Goal: Transaction & Acquisition: Purchase product/service

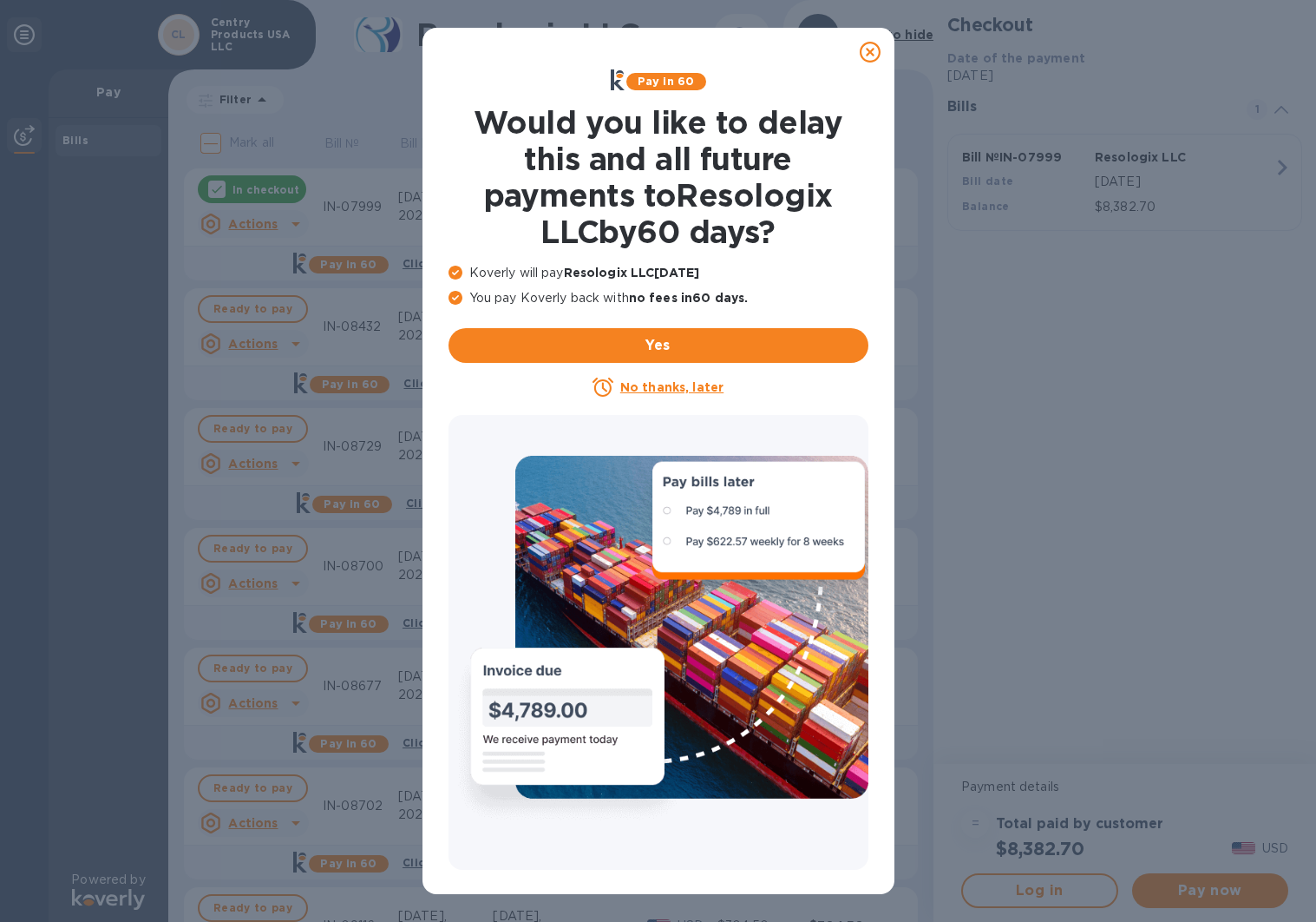
click at [643, 388] on u "No thanks, later" at bounding box center [671, 387] width 103 height 14
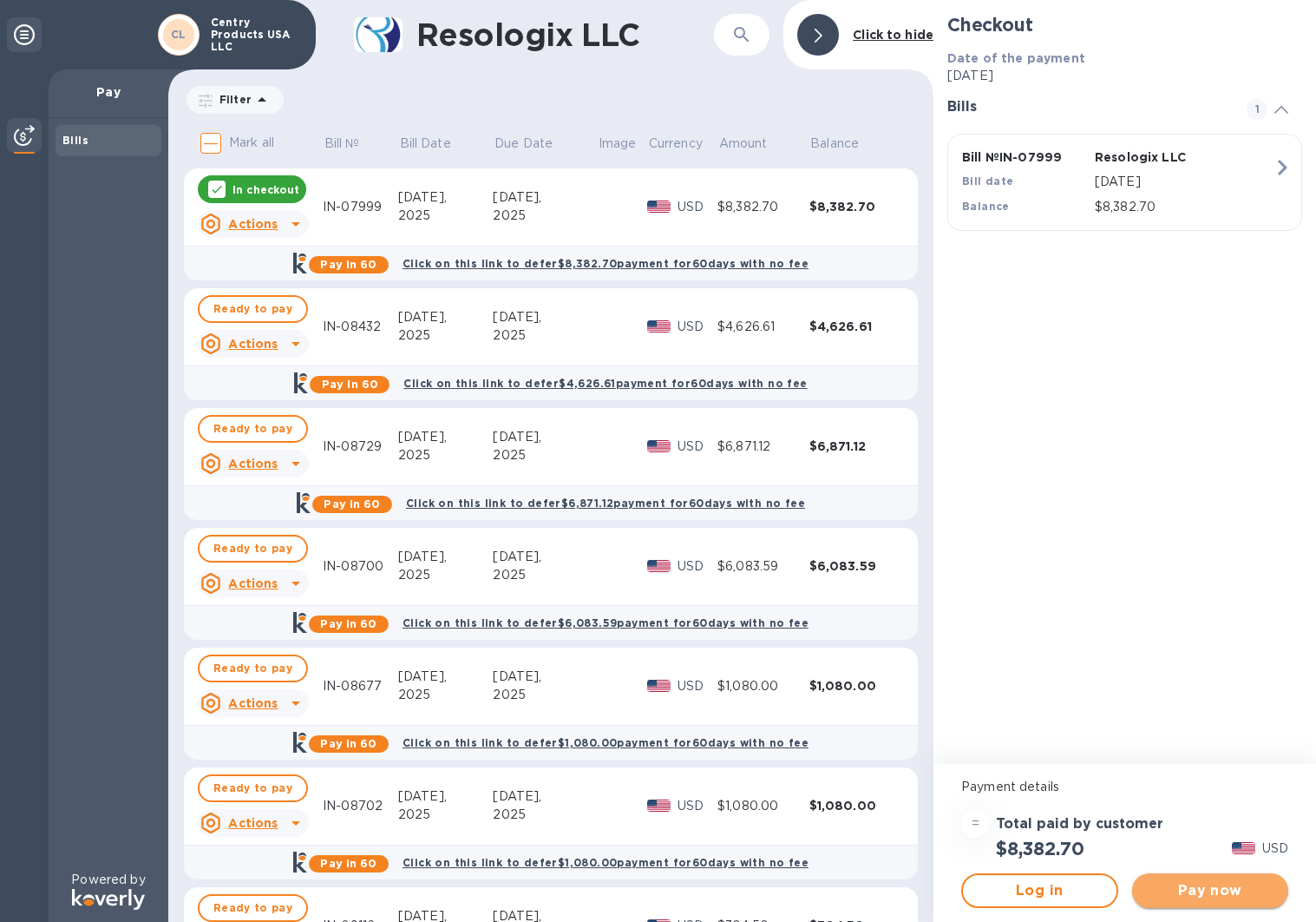
click at [1261, 896] on span "Pay now" at bounding box center [1210, 890] width 129 height 20
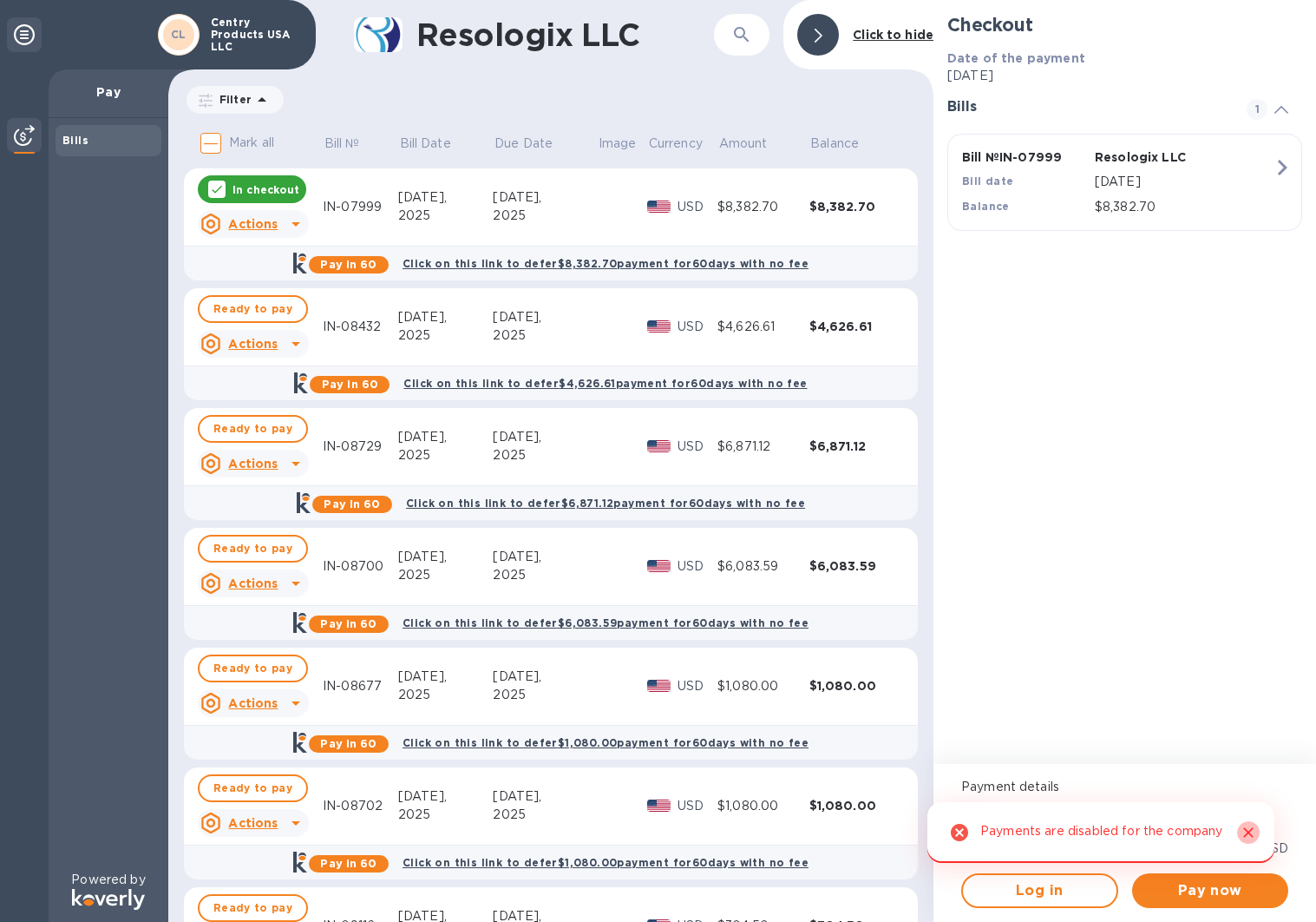
click at [1253, 827] on icon "Close" at bounding box center [1248, 832] width 18 height 18
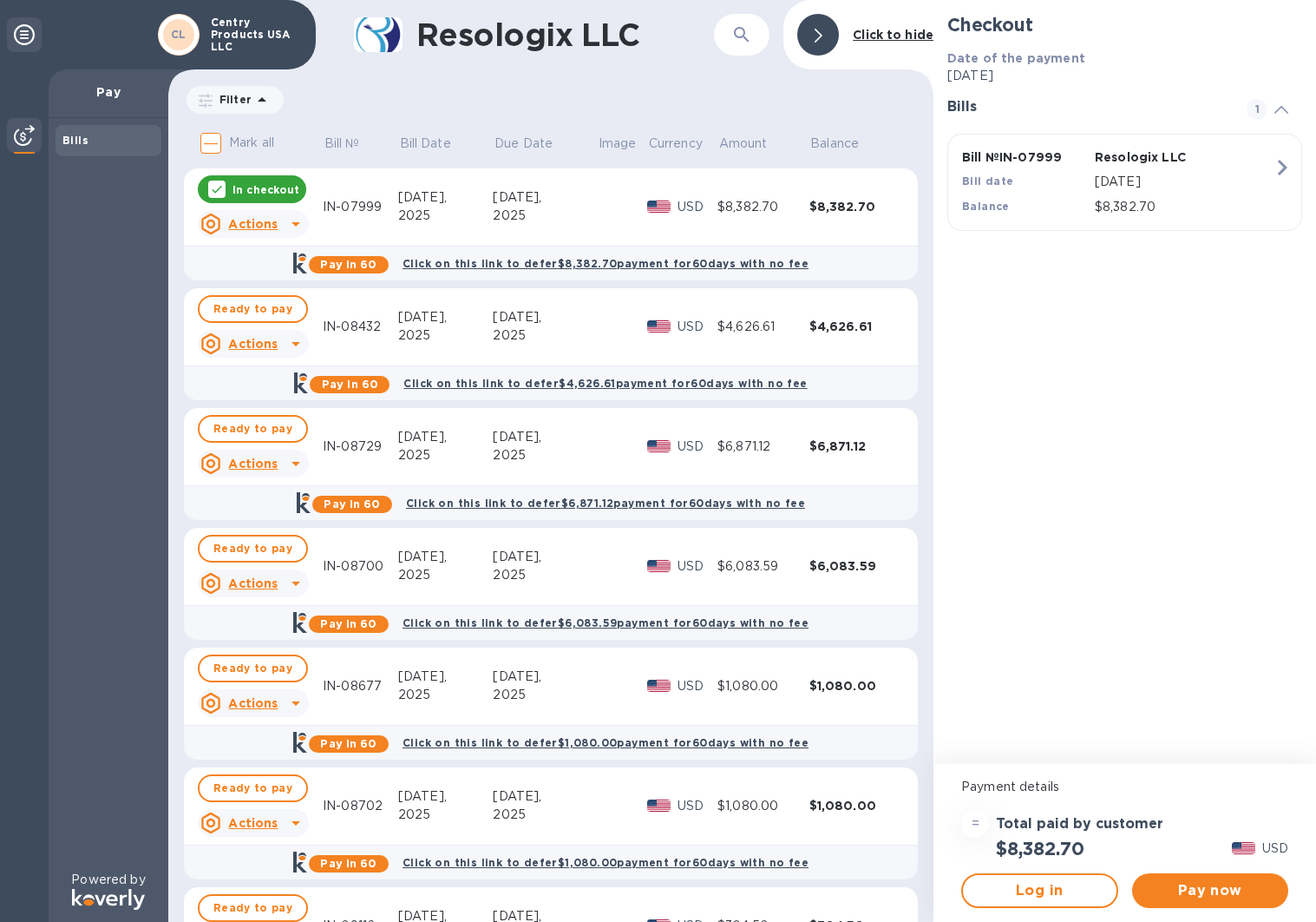
click at [215, 182] on icon at bounding box center [217, 189] width 14 height 14
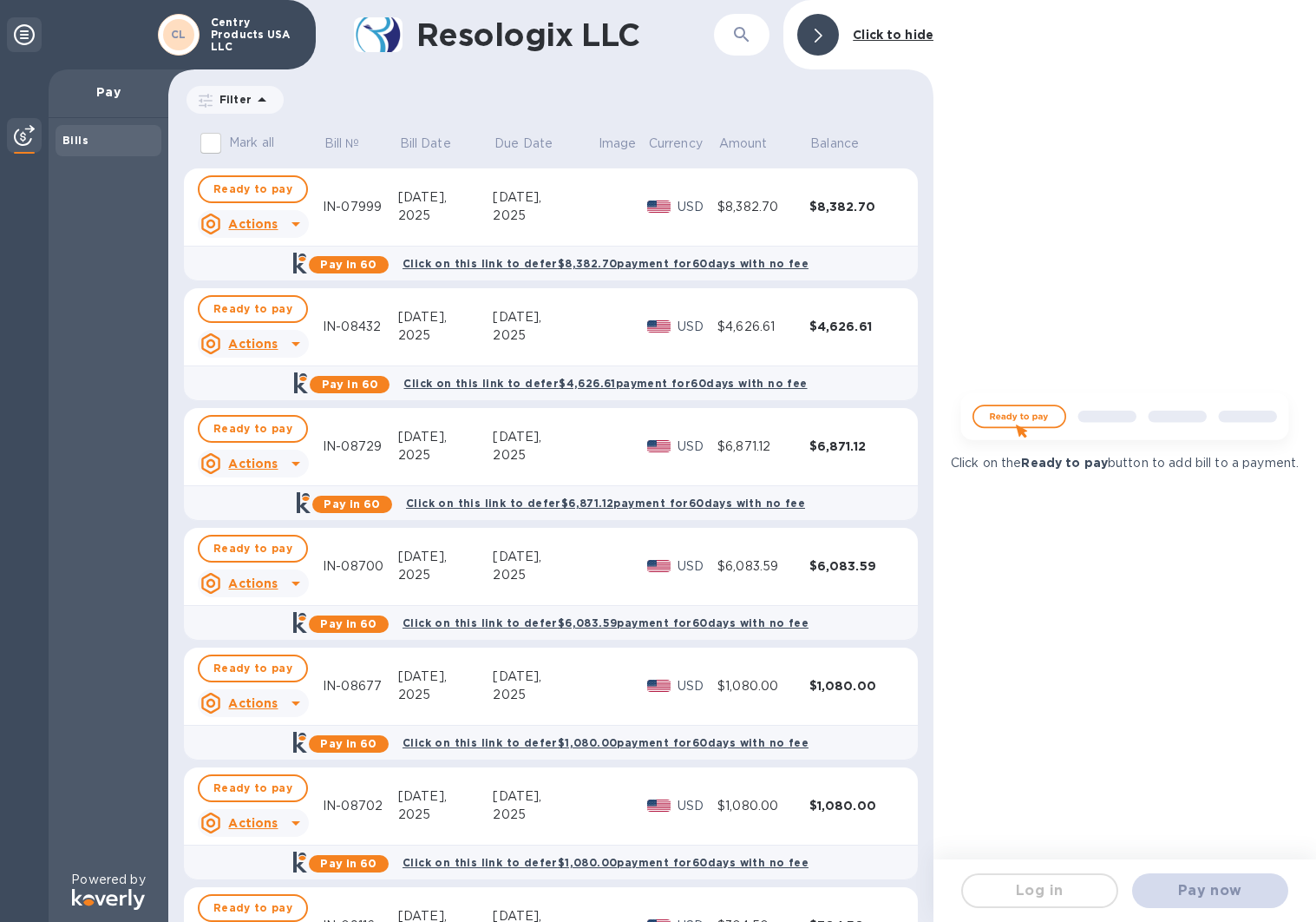
click at [186, 35] on b "CL" at bounding box center [179, 34] width 16 height 13
click at [20, 35] on icon at bounding box center [24, 34] width 20 height 20
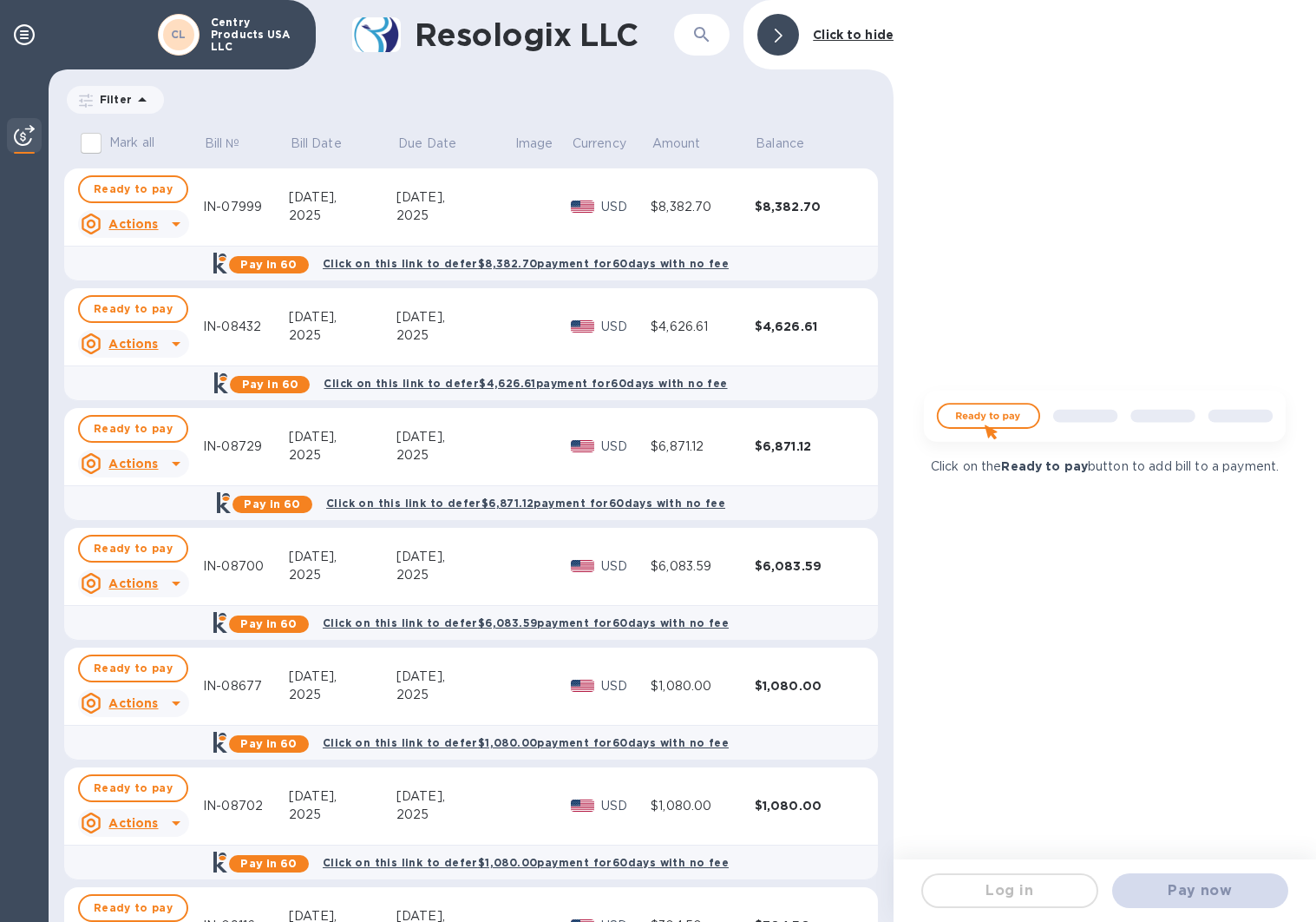
click at [971, 420] on img at bounding box center [1104, 421] width 387 height 77
click at [1039, 471] on b "Ready to pay" at bounding box center [1043, 465] width 86 height 14
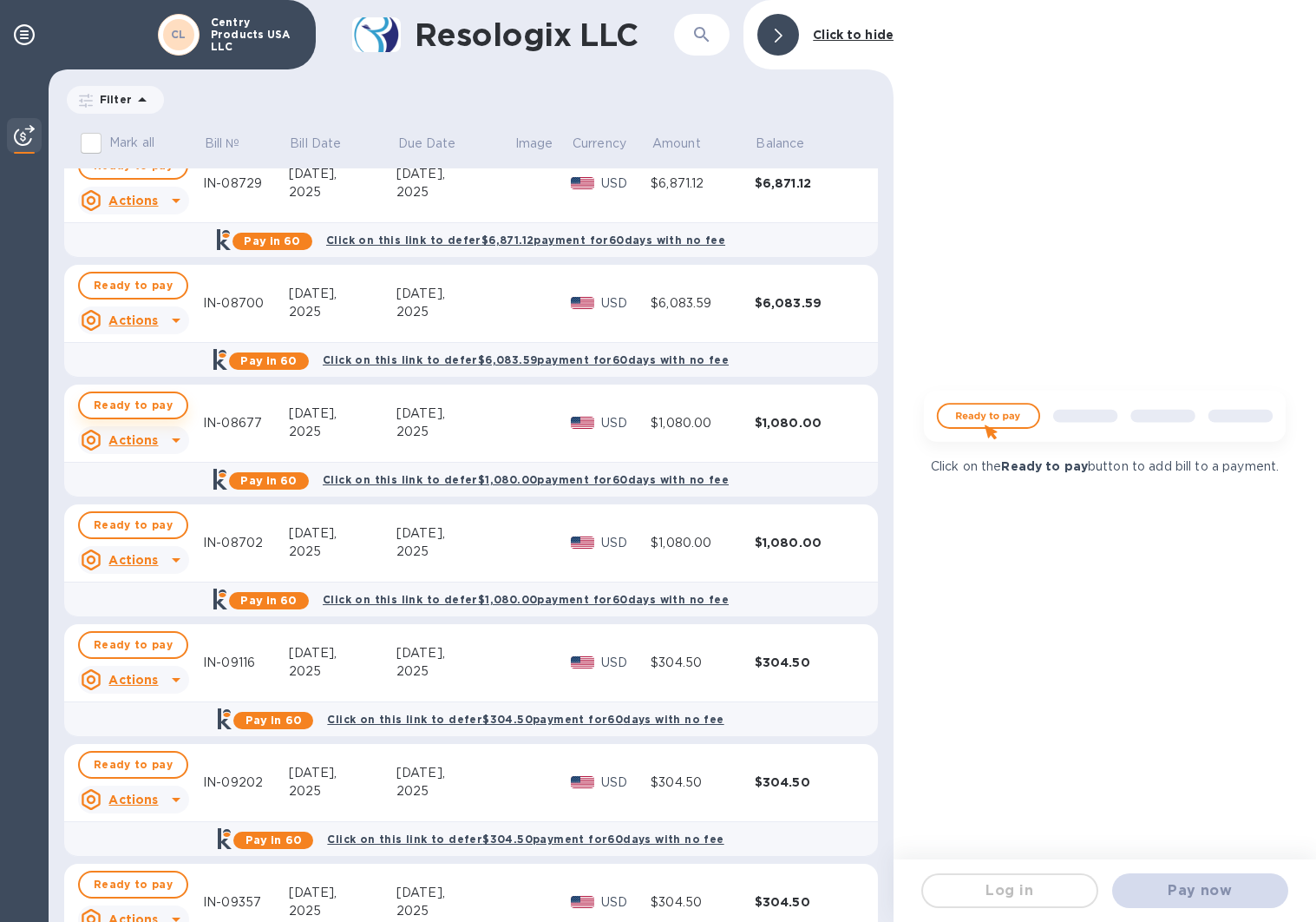
scroll to position [261, 0]
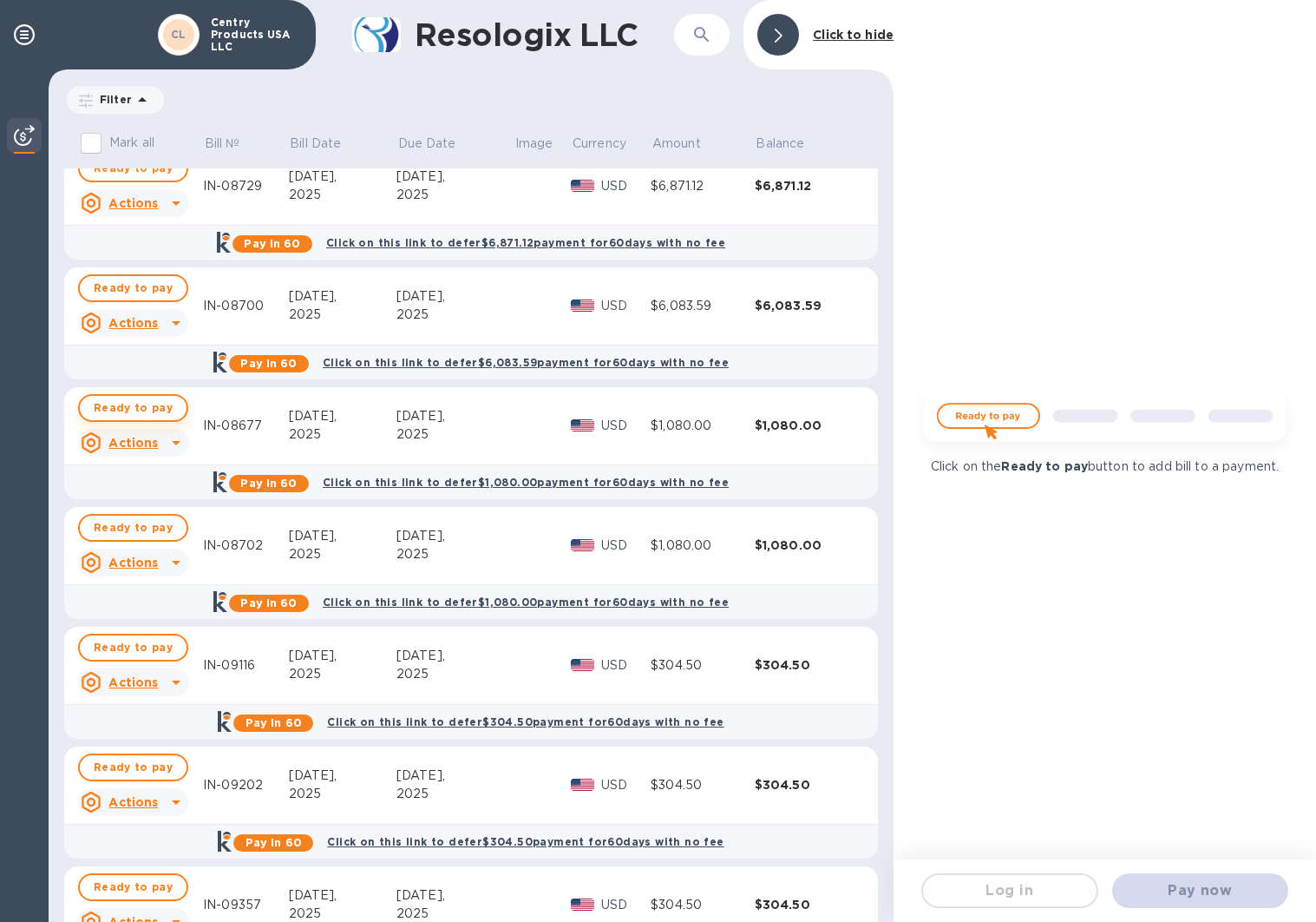
click at [135, 408] on span "Ready to pay" at bounding box center [133, 408] width 79 height 20
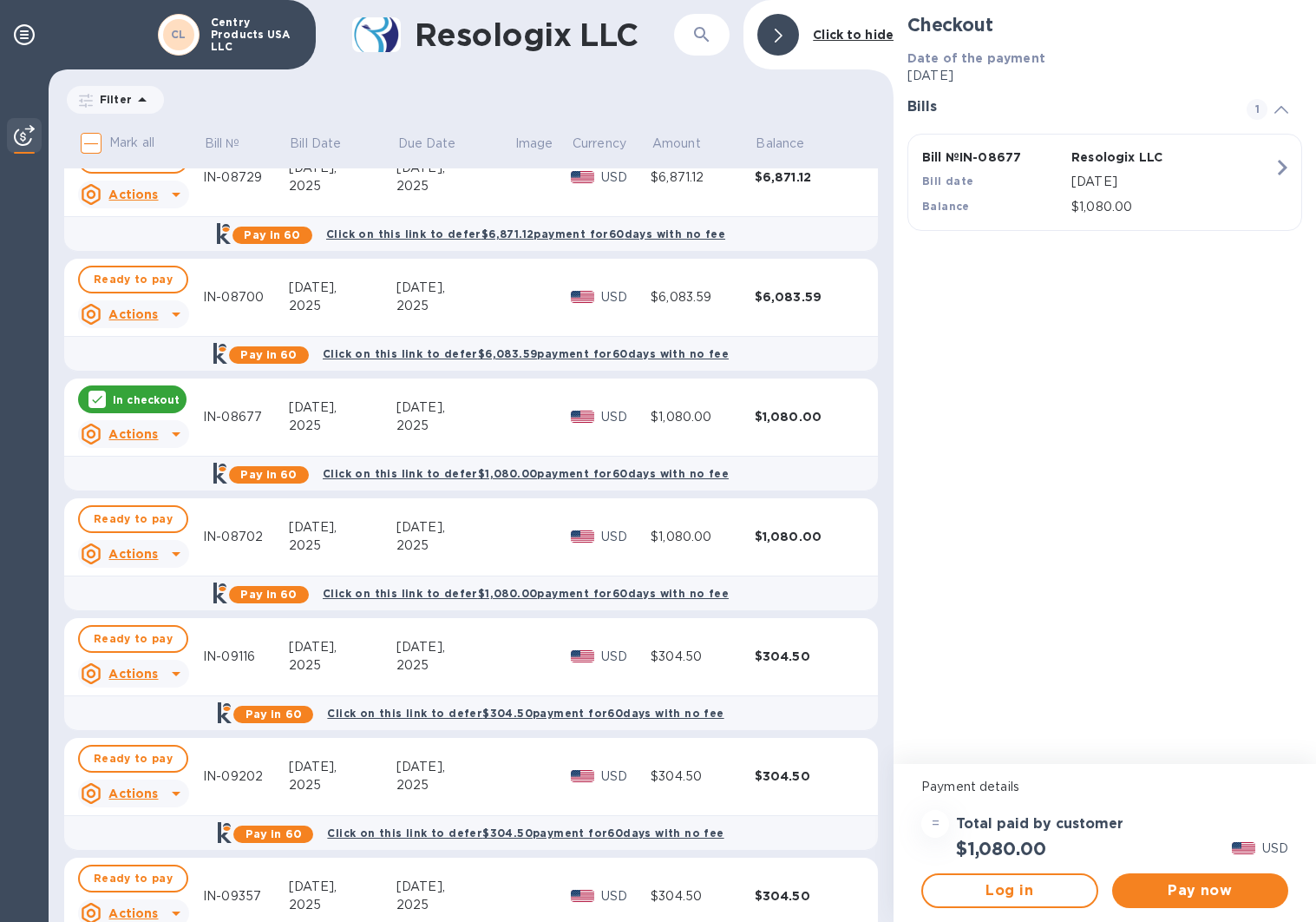
scroll to position [264, 0]
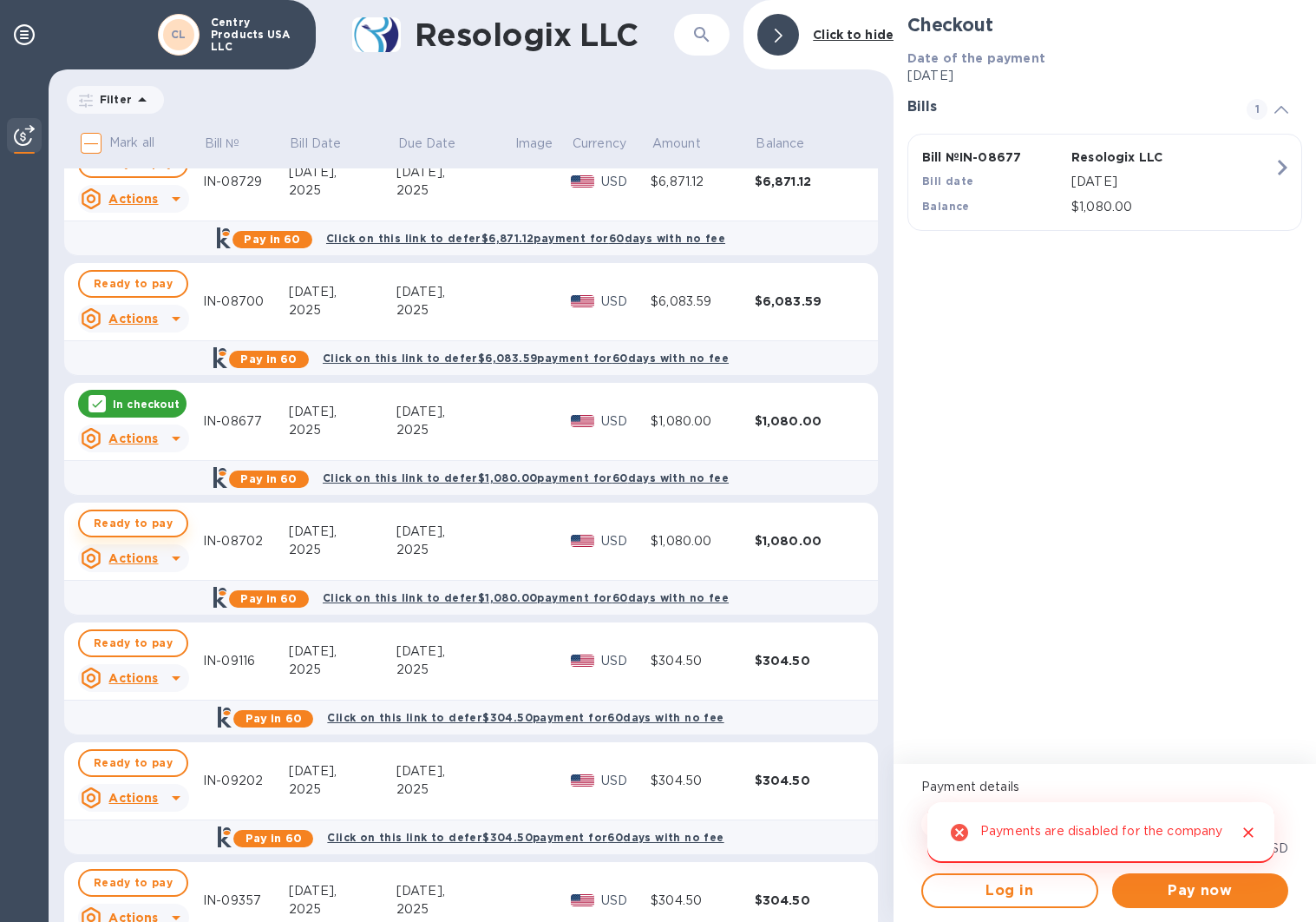
click at [147, 519] on span "Ready to pay" at bounding box center [133, 523] width 79 height 20
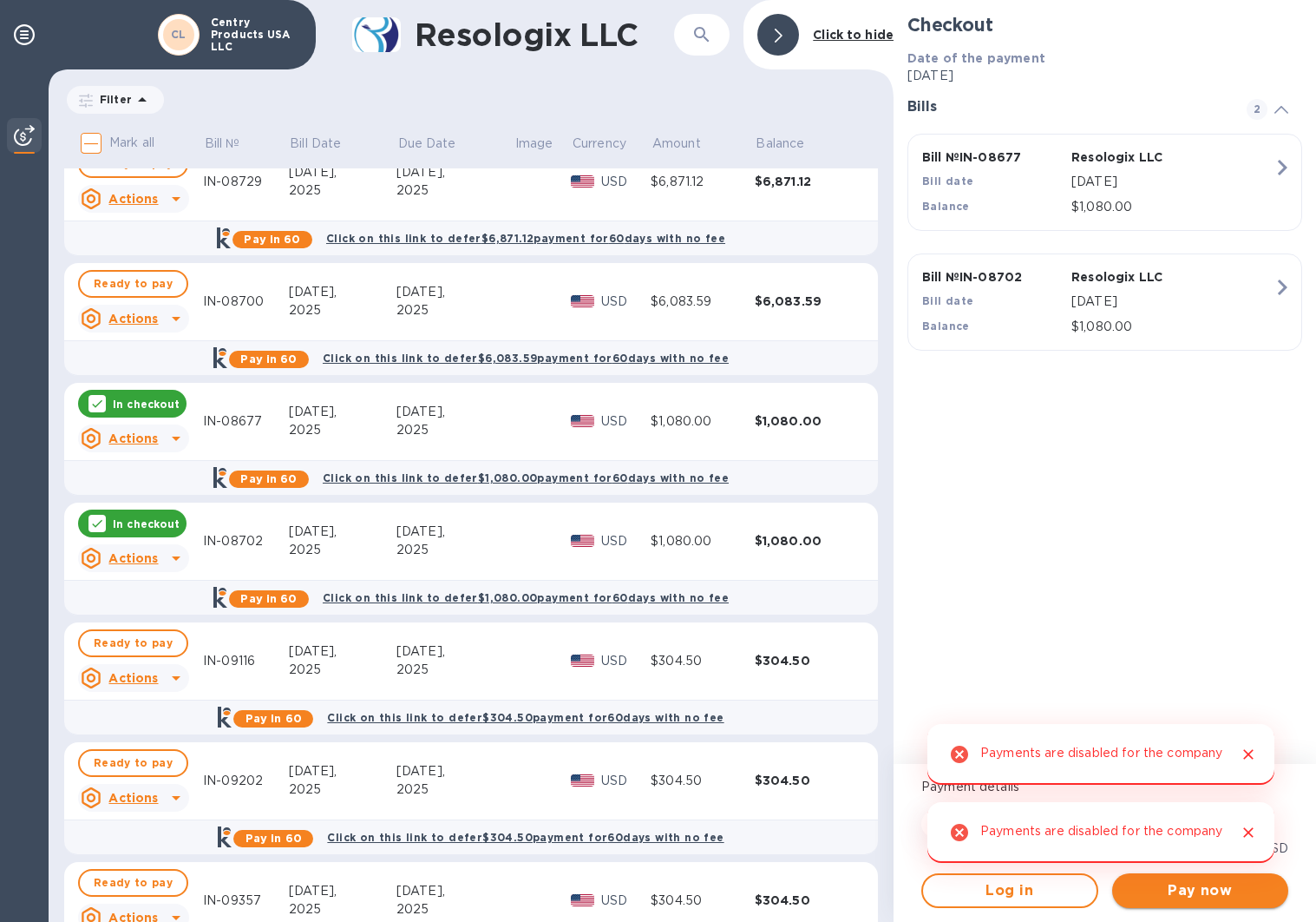
click at [1217, 896] on span "Pay now" at bounding box center [1201, 890] width 149 height 20
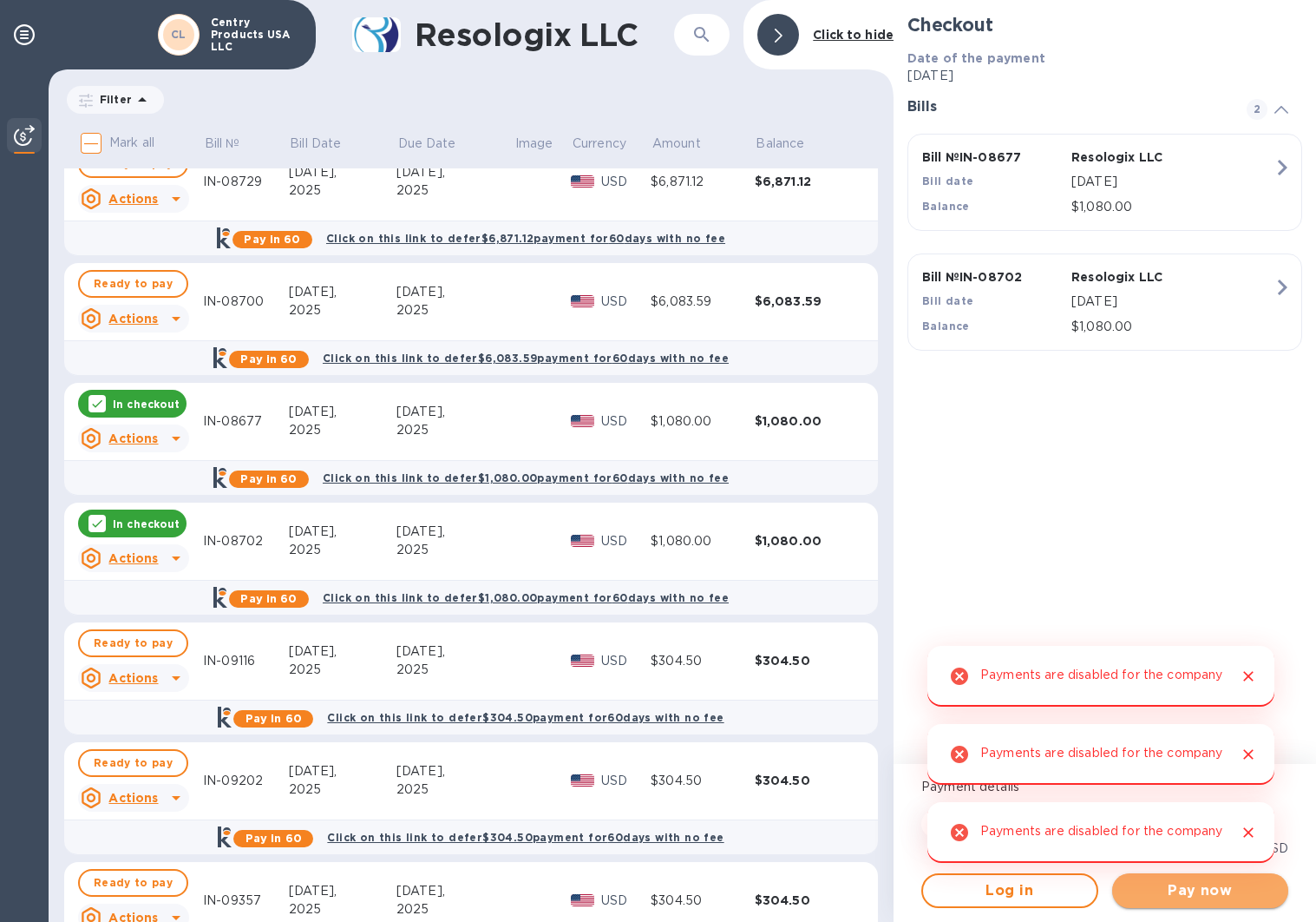
click at [1217, 896] on span "Pay now" at bounding box center [1201, 890] width 149 height 20
click at [1245, 824] on icon "Close" at bounding box center [1248, 832] width 18 height 18
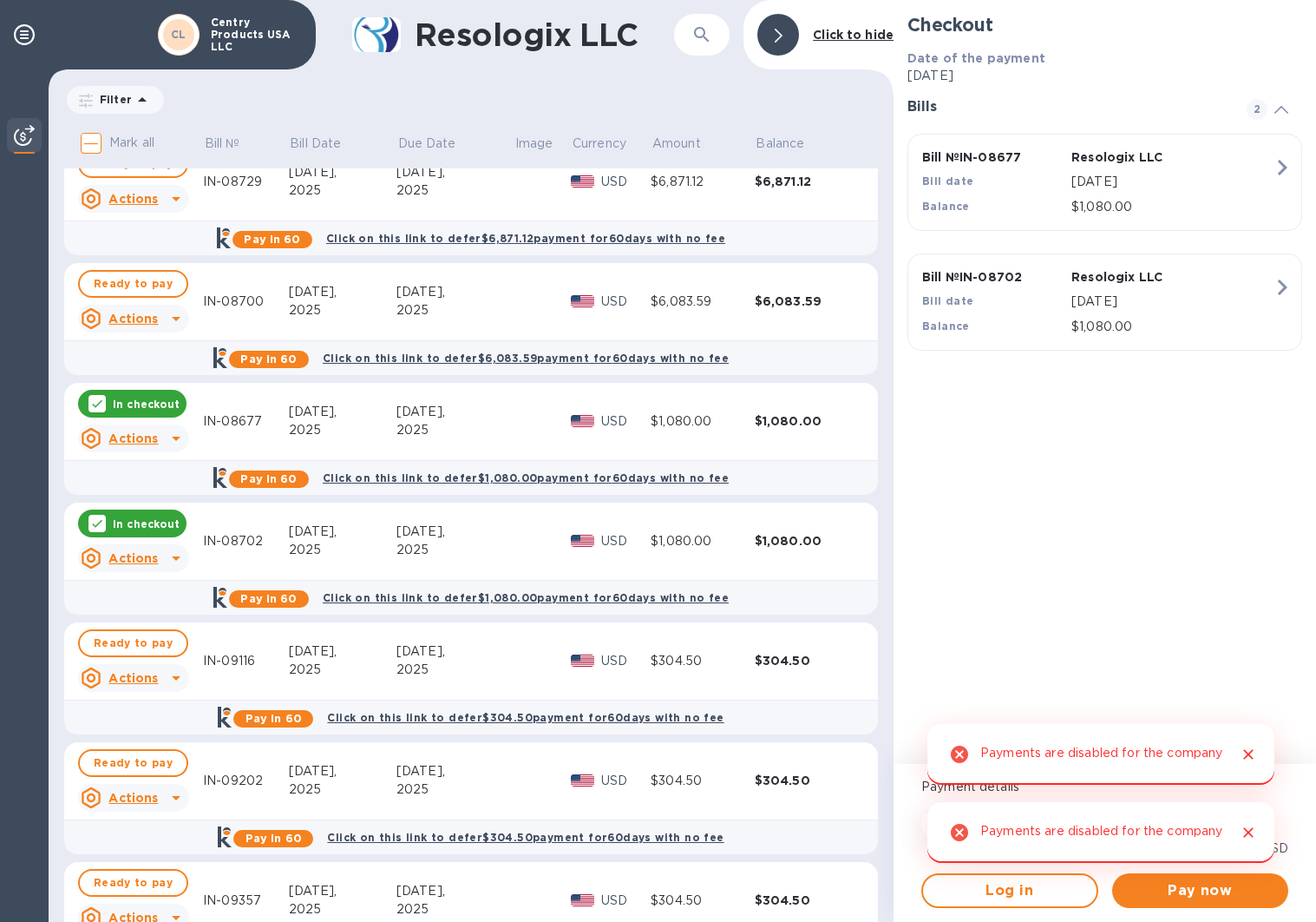
click at [1245, 827] on icon "Close" at bounding box center [1248, 832] width 10 height 10
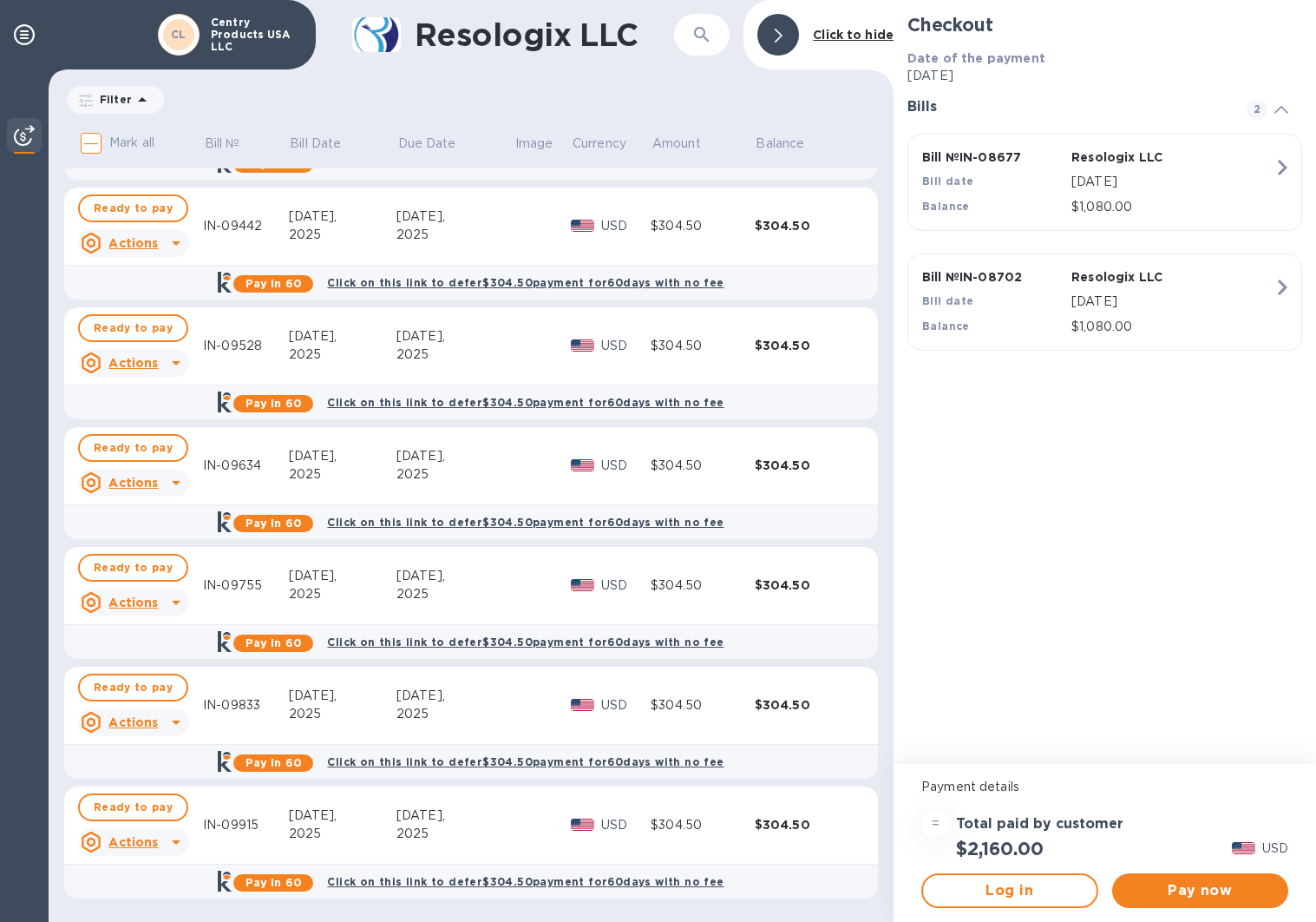
scroll to position [0, 1]
click at [935, 822] on div "=" at bounding box center [936, 823] width 28 height 28
click at [1158, 888] on span "Pay now" at bounding box center [1201, 890] width 149 height 20
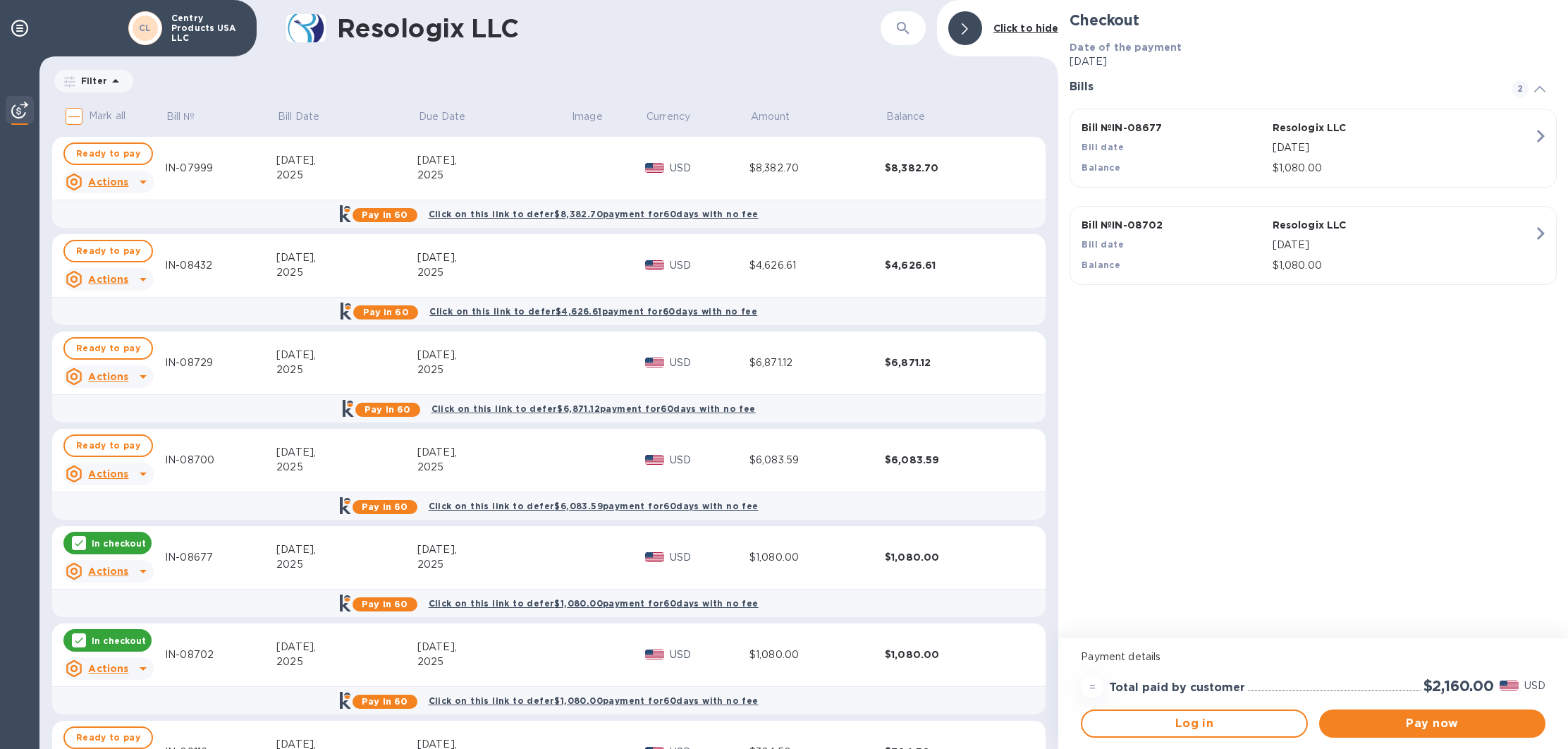
scroll to position [0, 0]
click at [504, 212] on b "Click on this link to defer $8,382.70 payment for 60 days with no fee" at bounding box center [593, 214] width 330 height 11
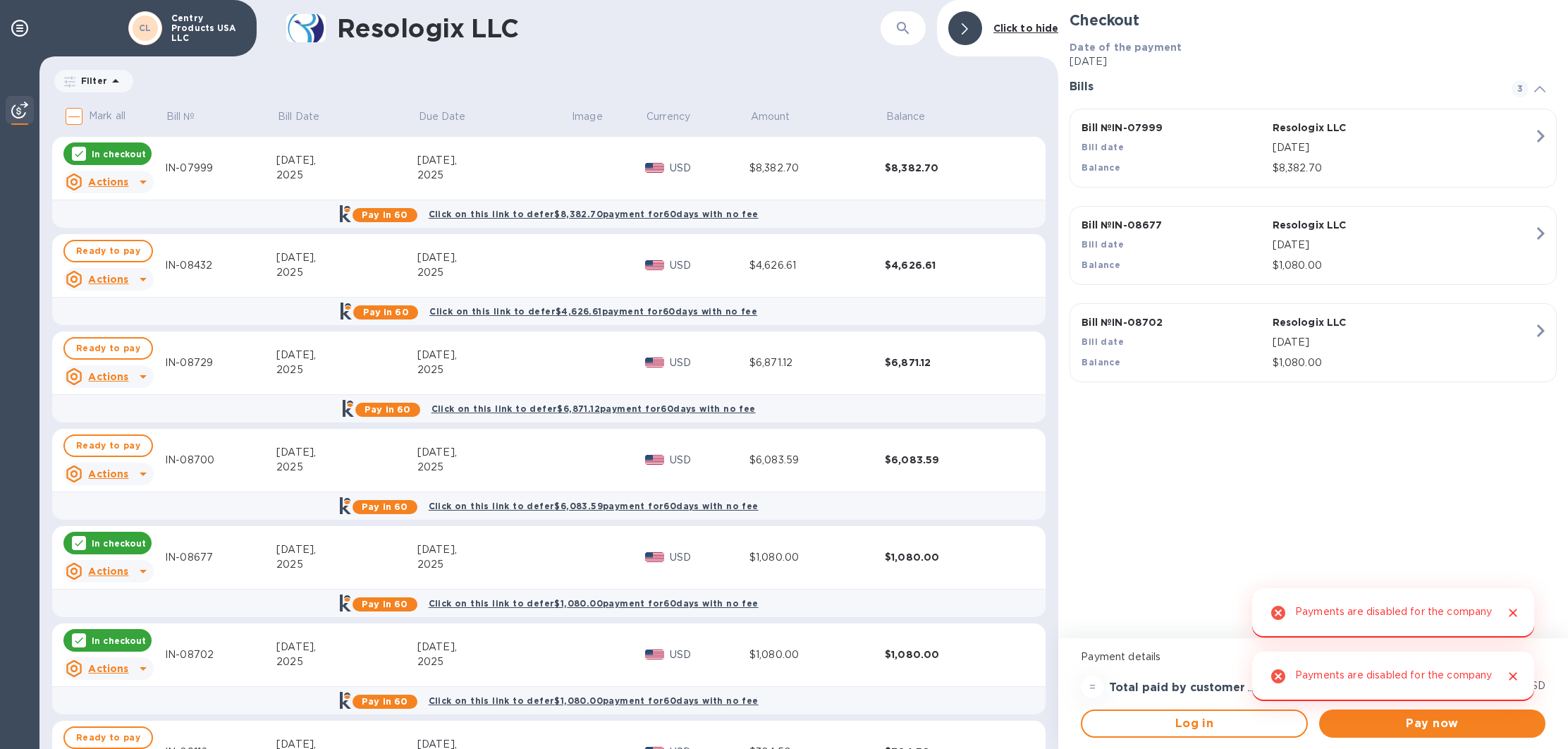
click at [401, 212] on b "Pay in 60" at bounding box center [384, 215] width 46 height 11
click at [1019, 29] on b "Click to hide" at bounding box center [1026, 28] width 66 height 11
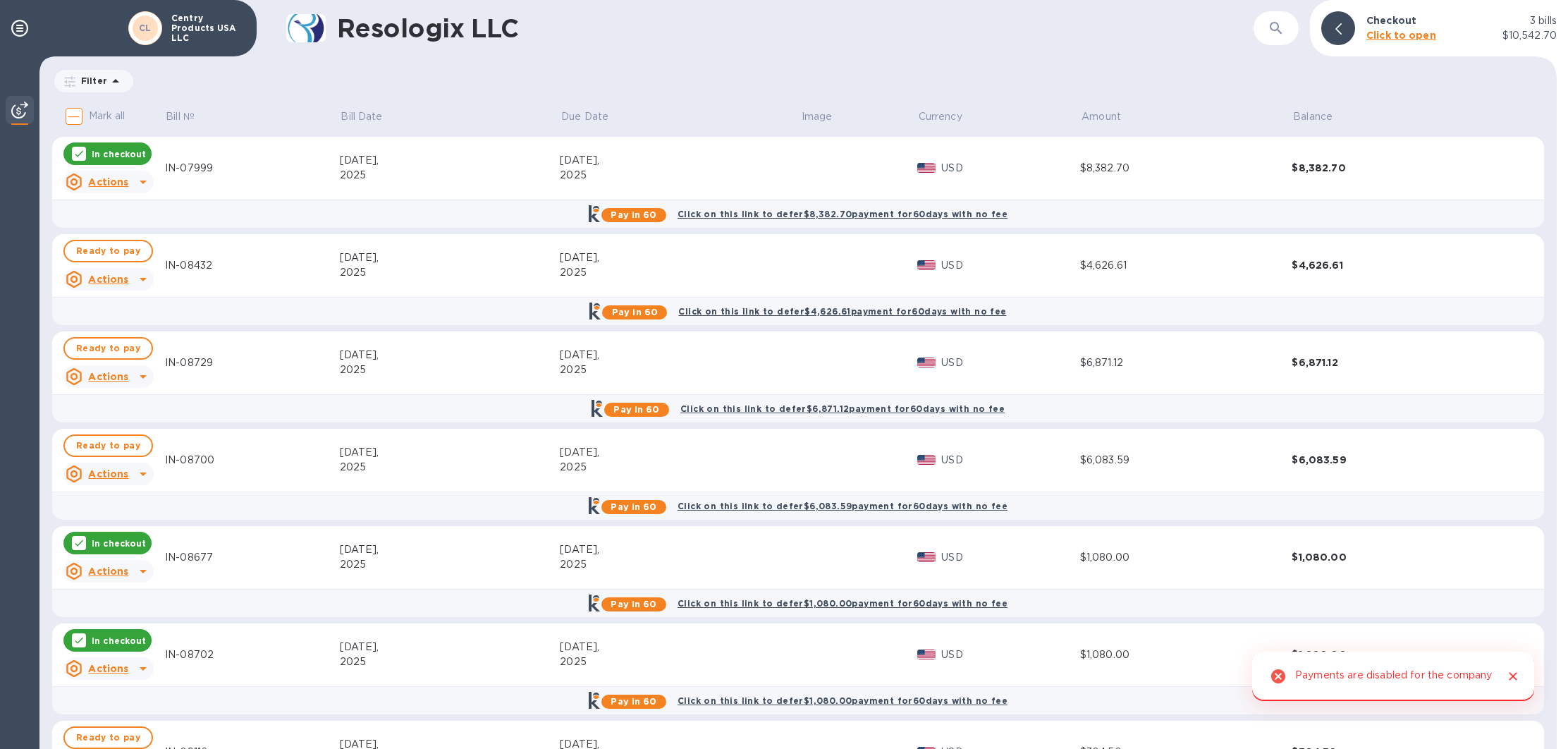
click at [187, 32] on p "Centry Products USA LLC" at bounding box center [206, 28] width 70 height 29
click at [14, 117] on img at bounding box center [20, 110] width 17 height 17
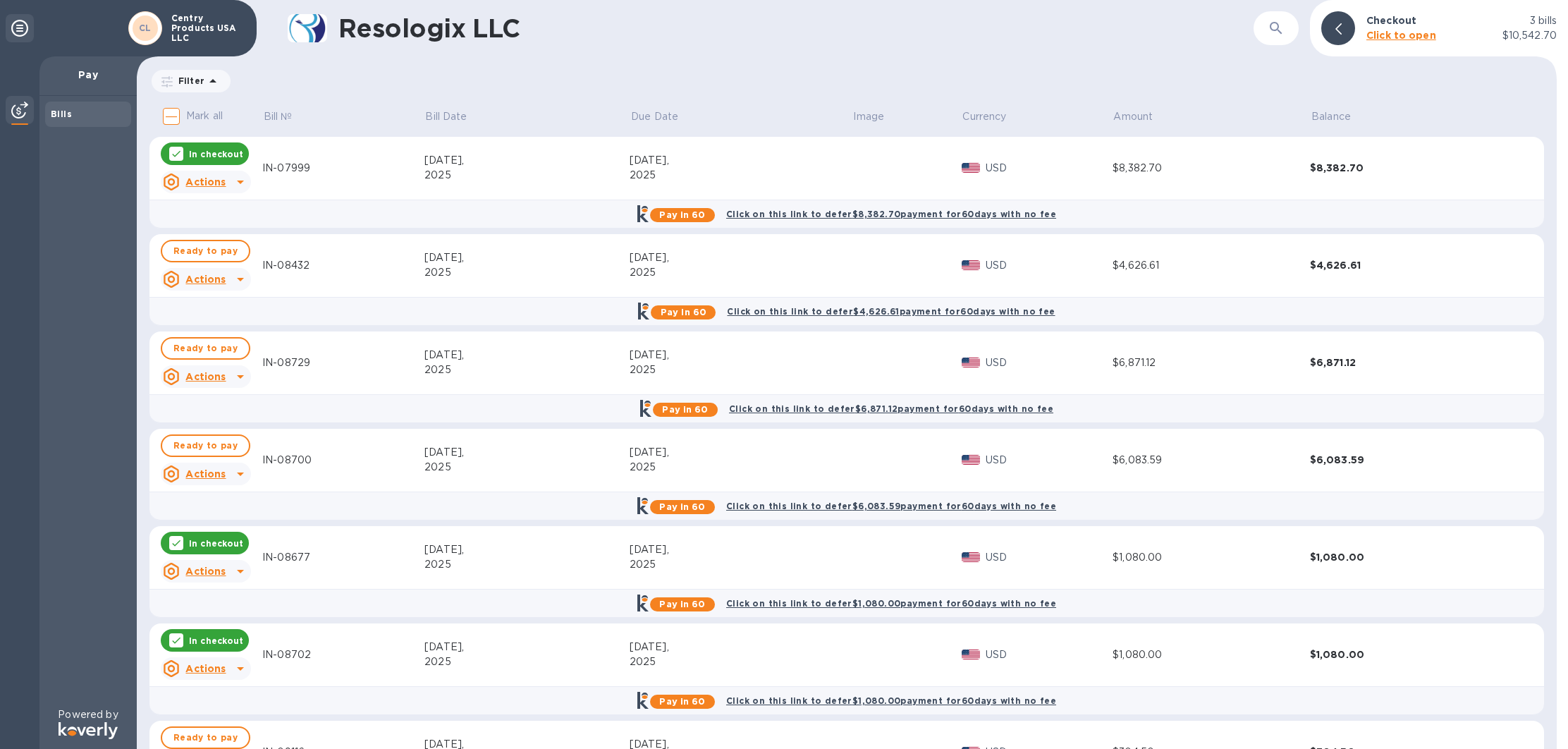
click at [86, 71] on p "Pay" at bounding box center [88, 75] width 75 height 14
click at [26, 32] on icon at bounding box center [20, 28] width 17 height 17
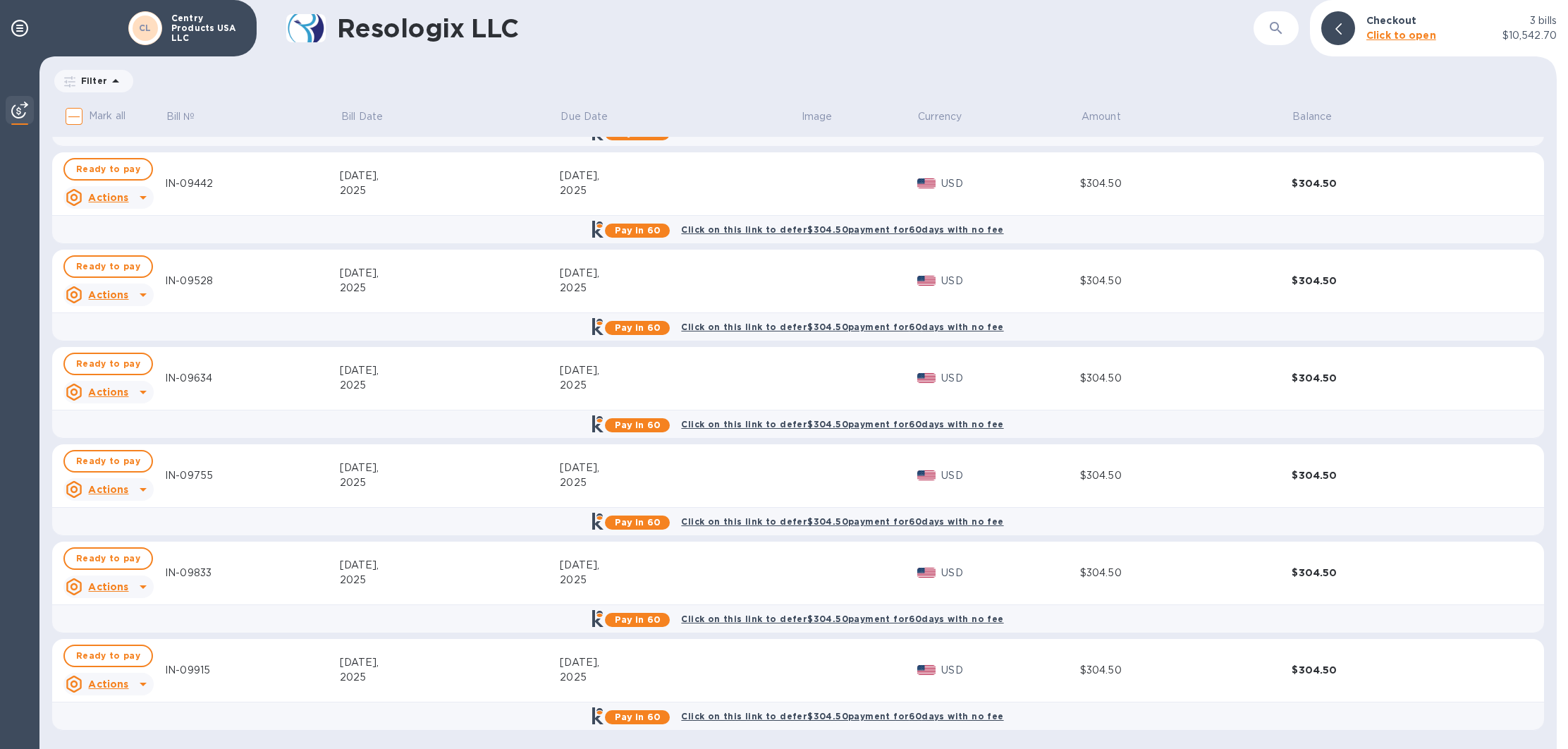
scroll to position [860, 0]
